Goal: Task Accomplishment & Management: Use online tool/utility

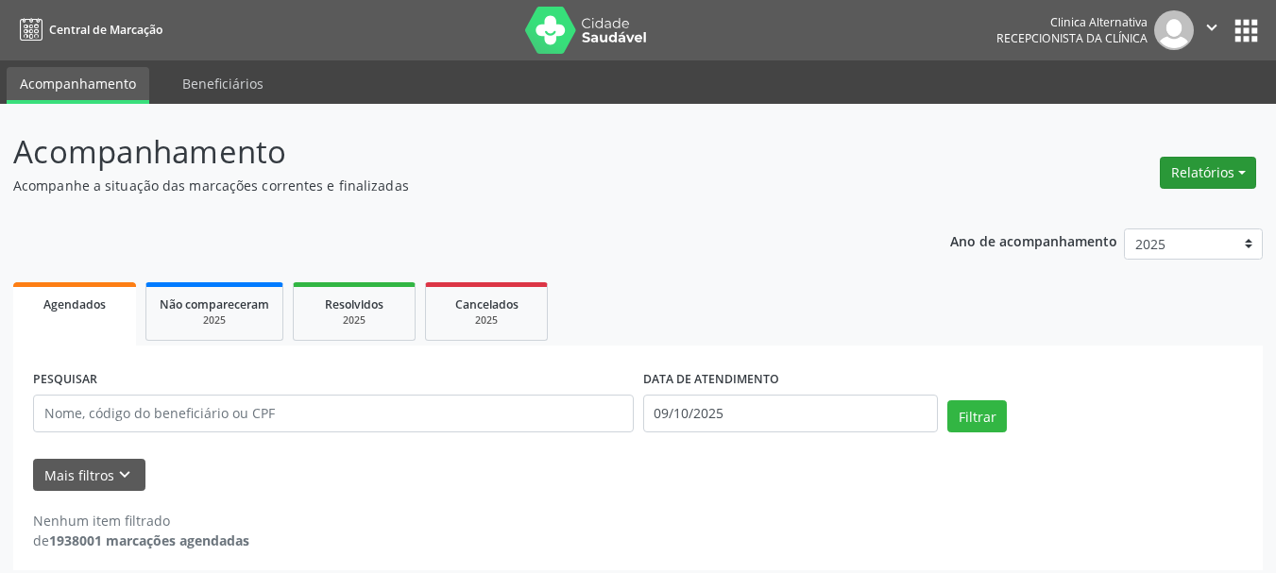
click at [1188, 175] on button "Relatórios" at bounding box center [1208, 173] width 96 height 32
click at [1146, 211] on link "Agendamentos" at bounding box center [1153, 213] width 203 height 26
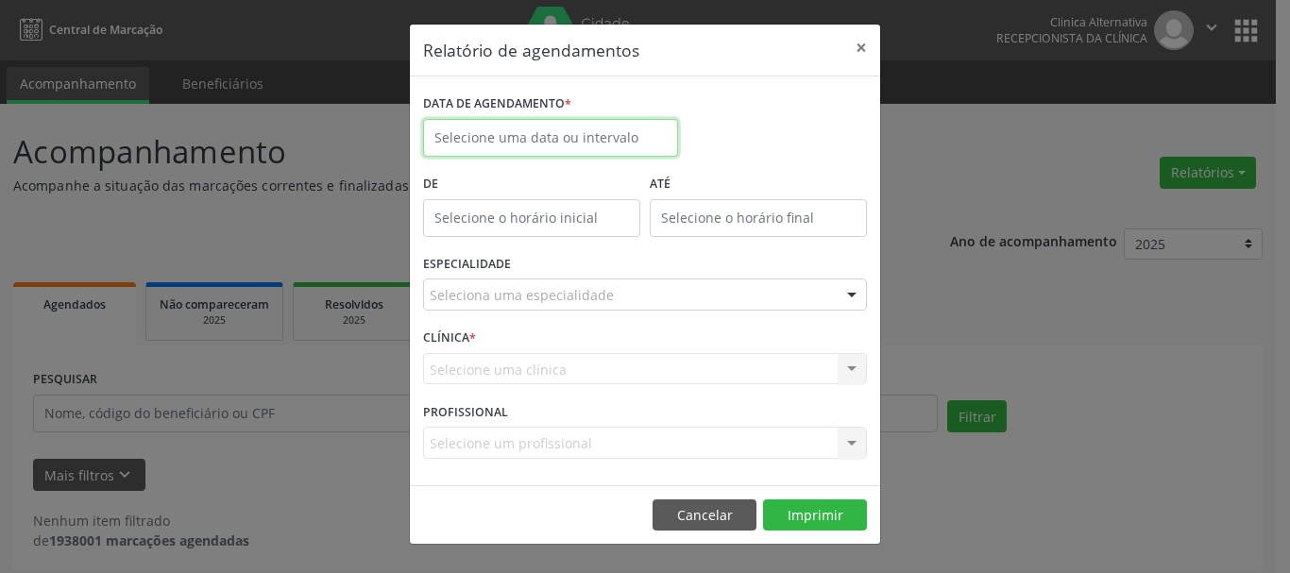
click at [561, 136] on input "text" at bounding box center [550, 138] width 255 height 38
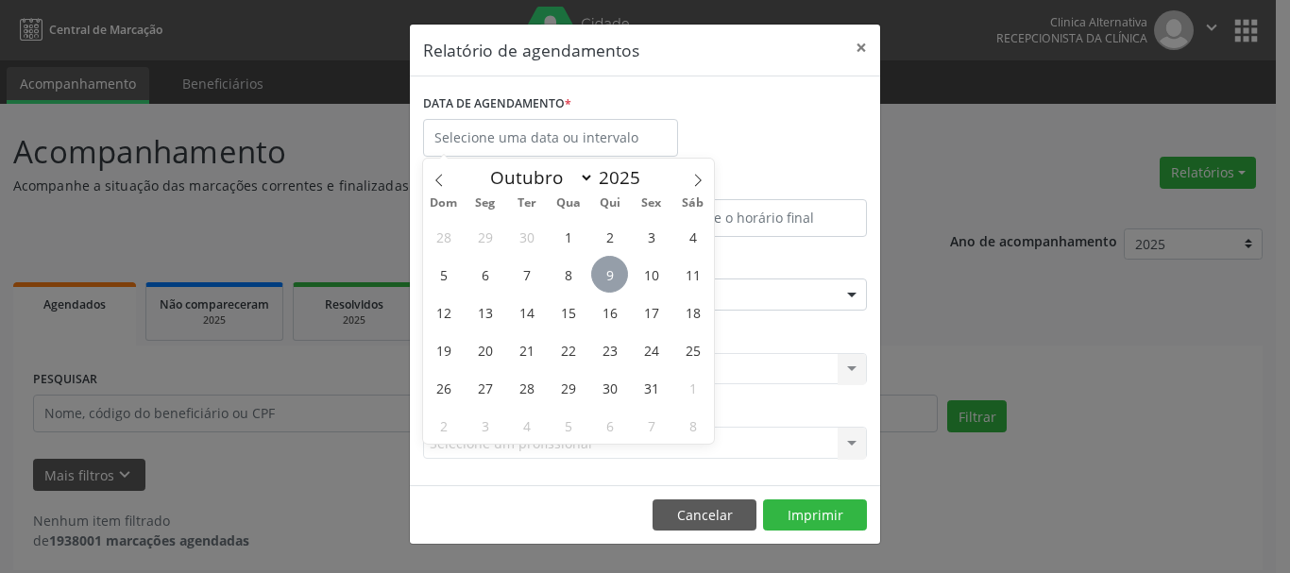
click at [612, 274] on span "9" at bounding box center [609, 274] width 37 height 37
type input "09/10/2025"
click at [612, 274] on span "9" at bounding box center [609, 274] width 37 height 37
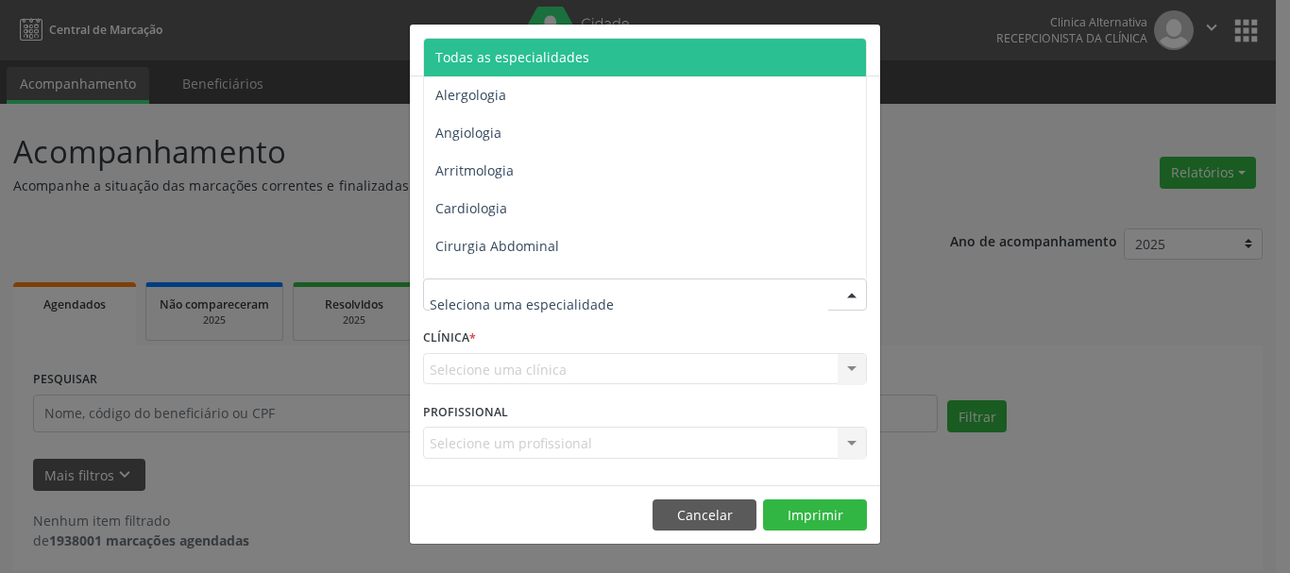
click at [519, 49] on span "Todas as especialidades" at bounding box center [512, 57] width 154 height 18
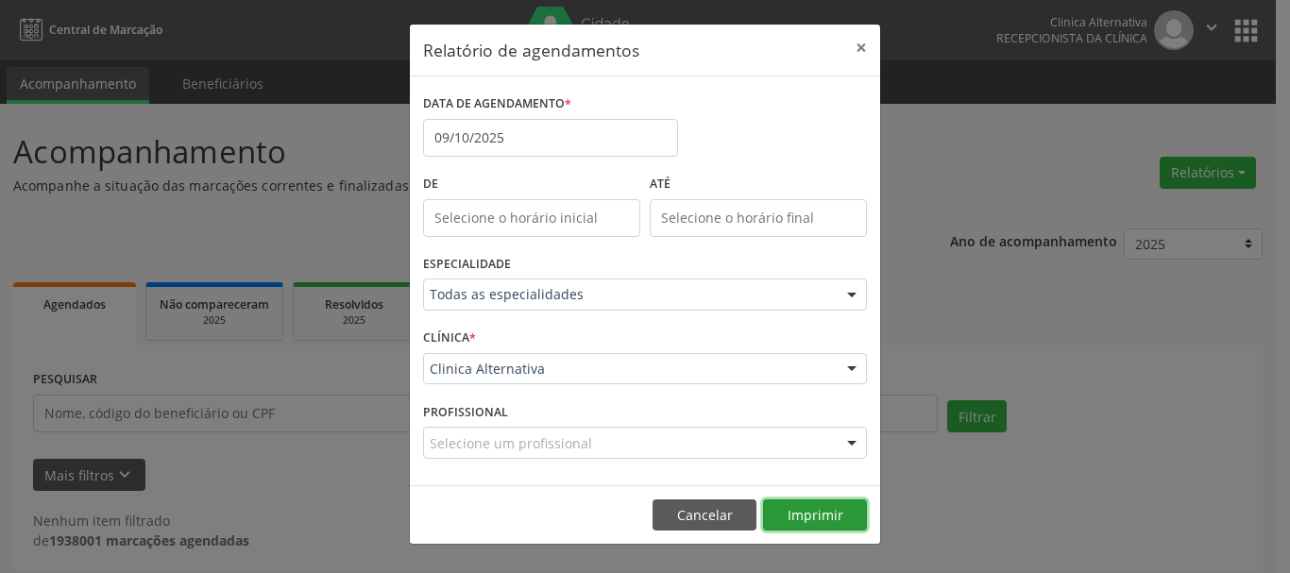
click at [824, 512] on button "Imprimir" at bounding box center [815, 516] width 104 height 32
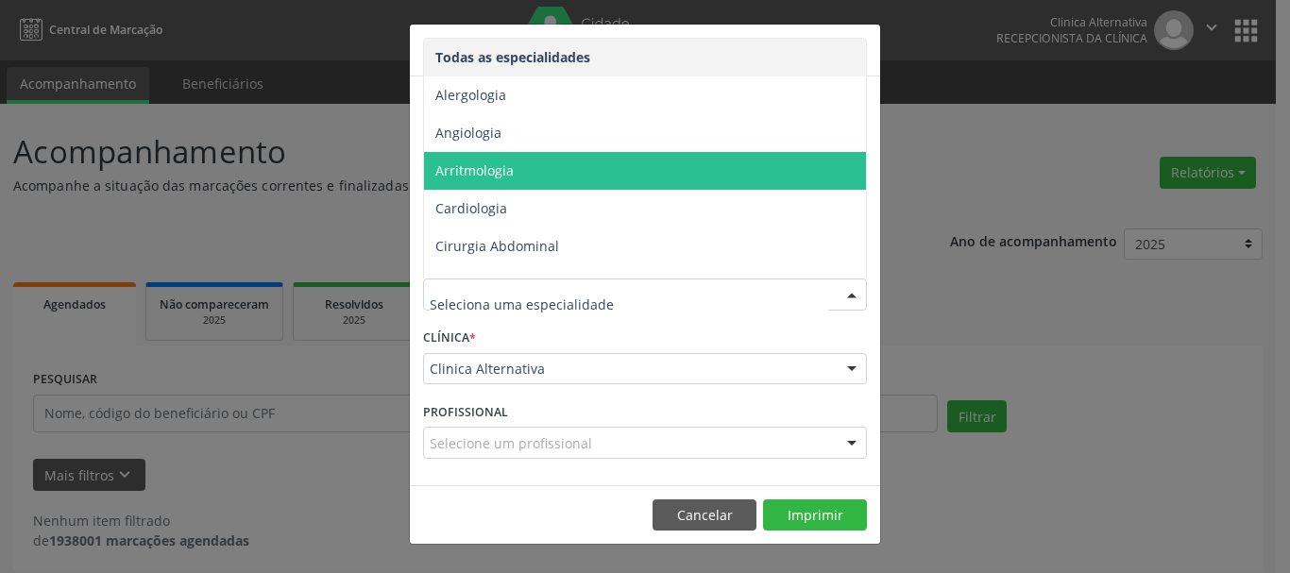
click at [852, 289] on div at bounding box center [852, 296] width 28 height 32
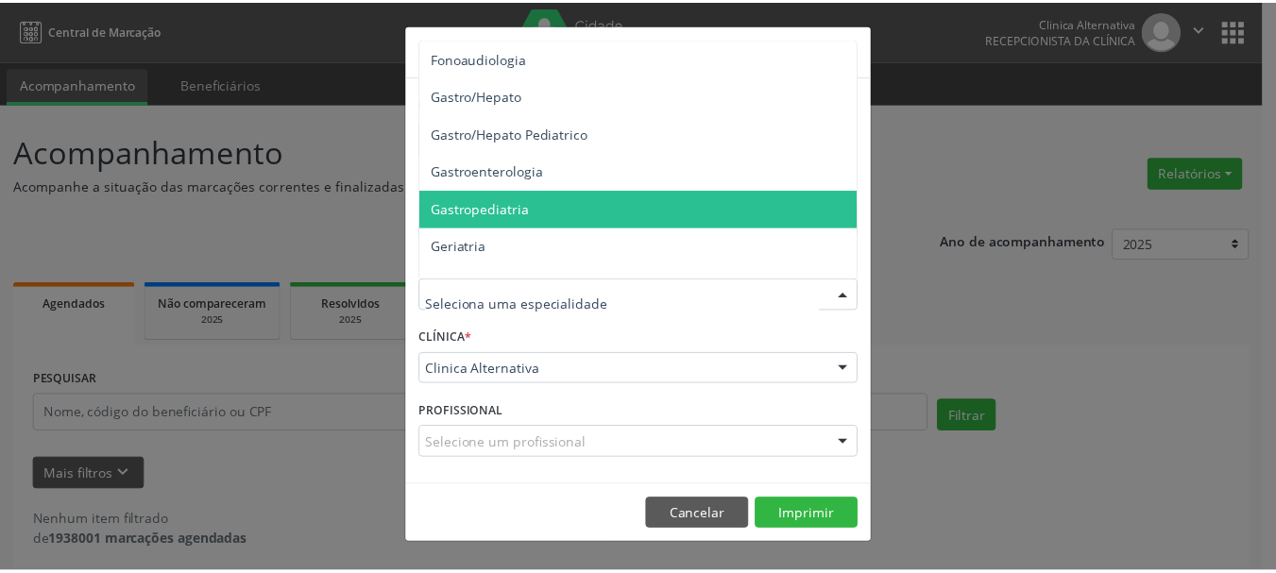
scroll to position [1228, 0]
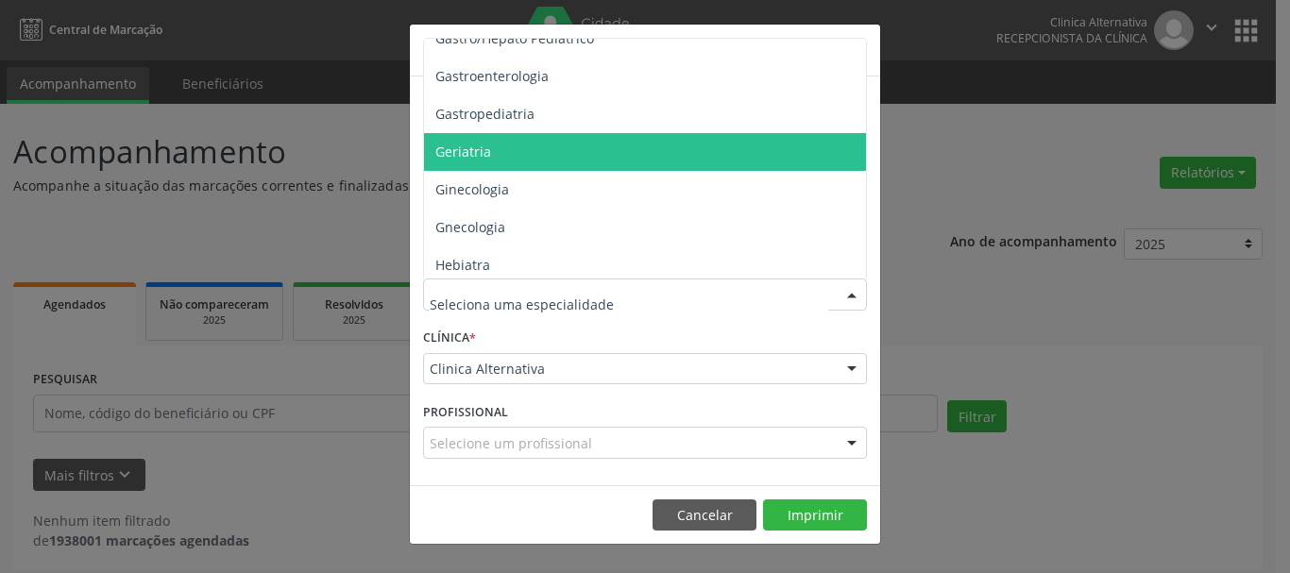
click at [495, 150] on span "Geriatria" at bounding box center [646, 152] width 445 height 38
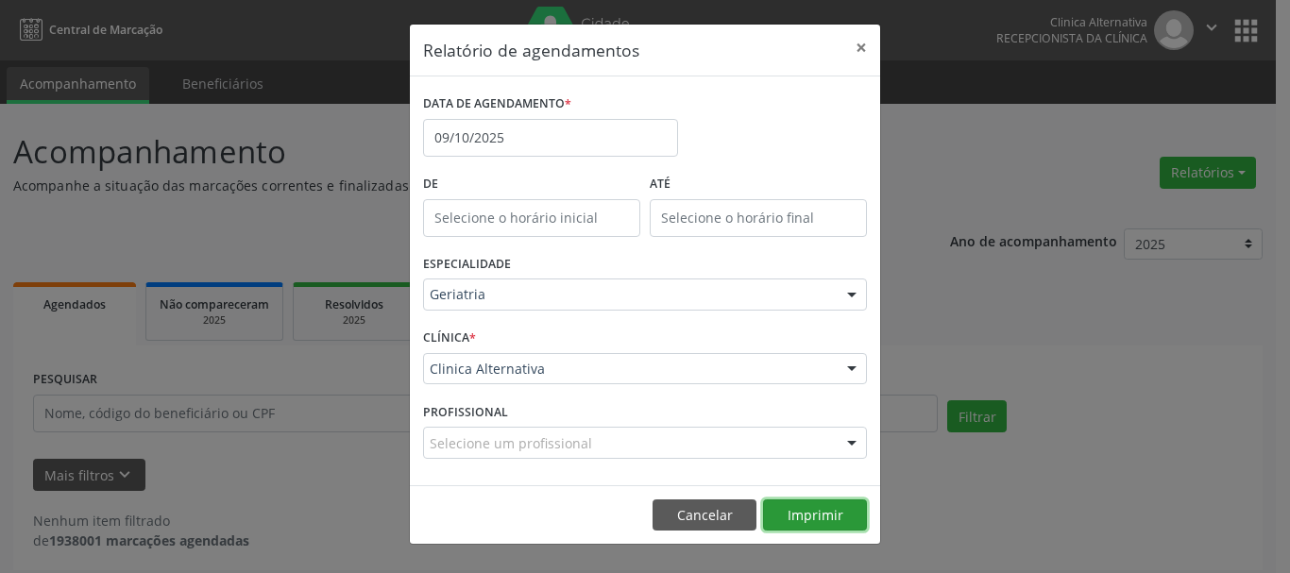
click at [822, 506] on button "Imprimir" at bounding box center [815, 516] width 104 height 32
click at [860, 42] on button "×" at bounding box center [862, 48] width 38 height 46
